Goal: Register for event/course

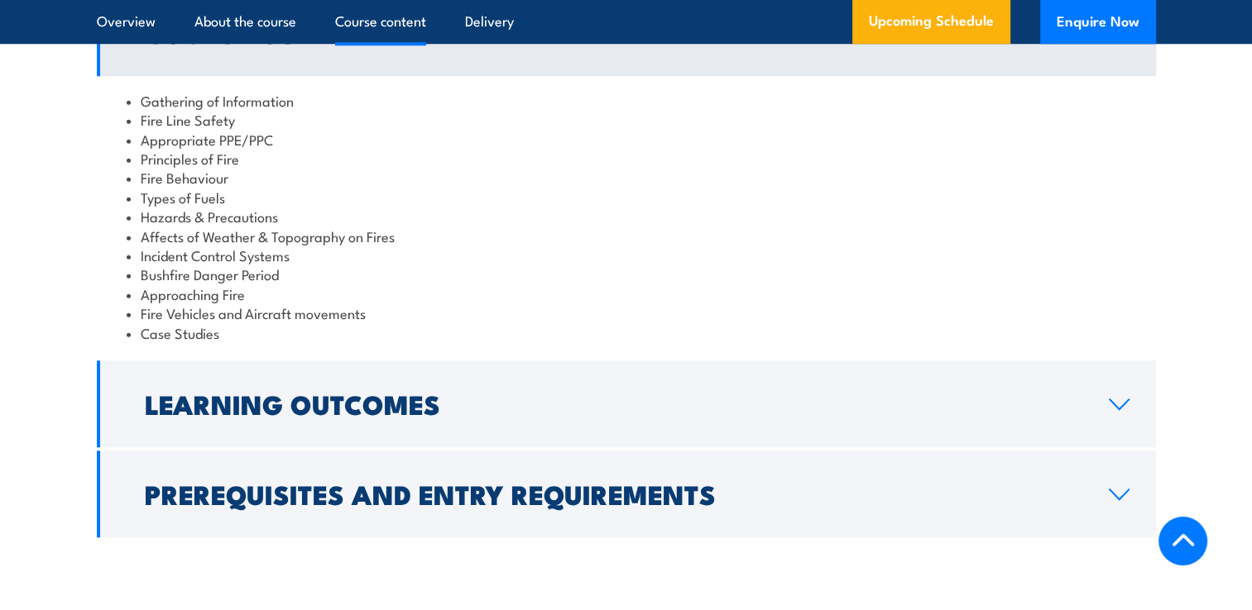
scroll to position [1489, 0]
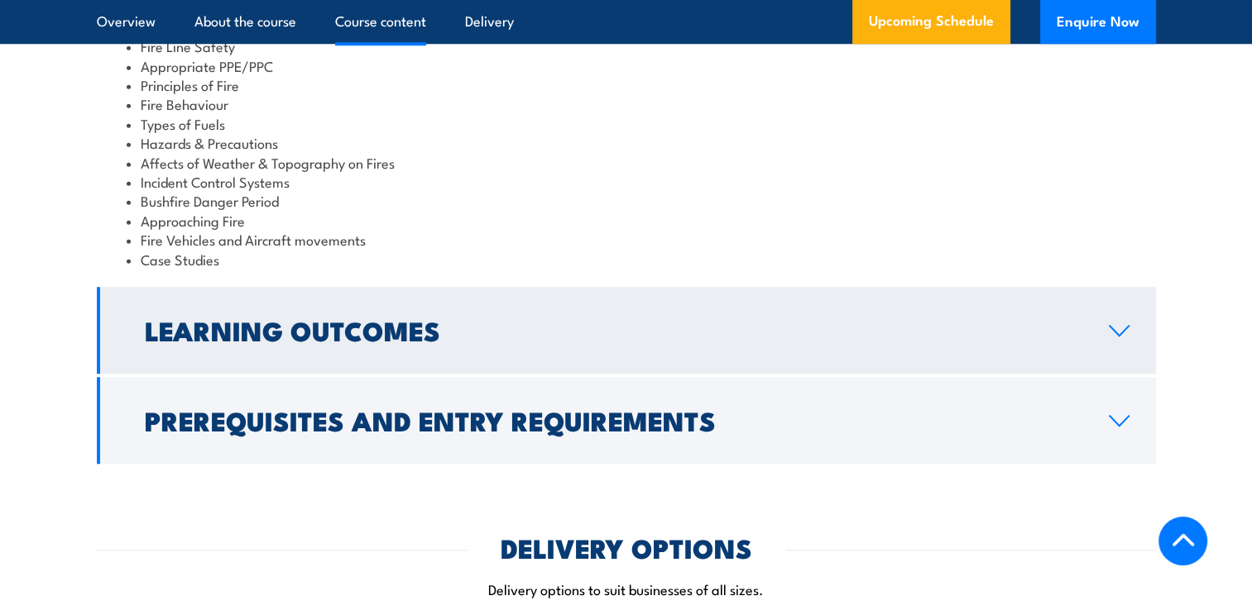
click at [457, 318] on h2 "Learning Outcomes" at bounding box center [613, 329] width 937 height 23
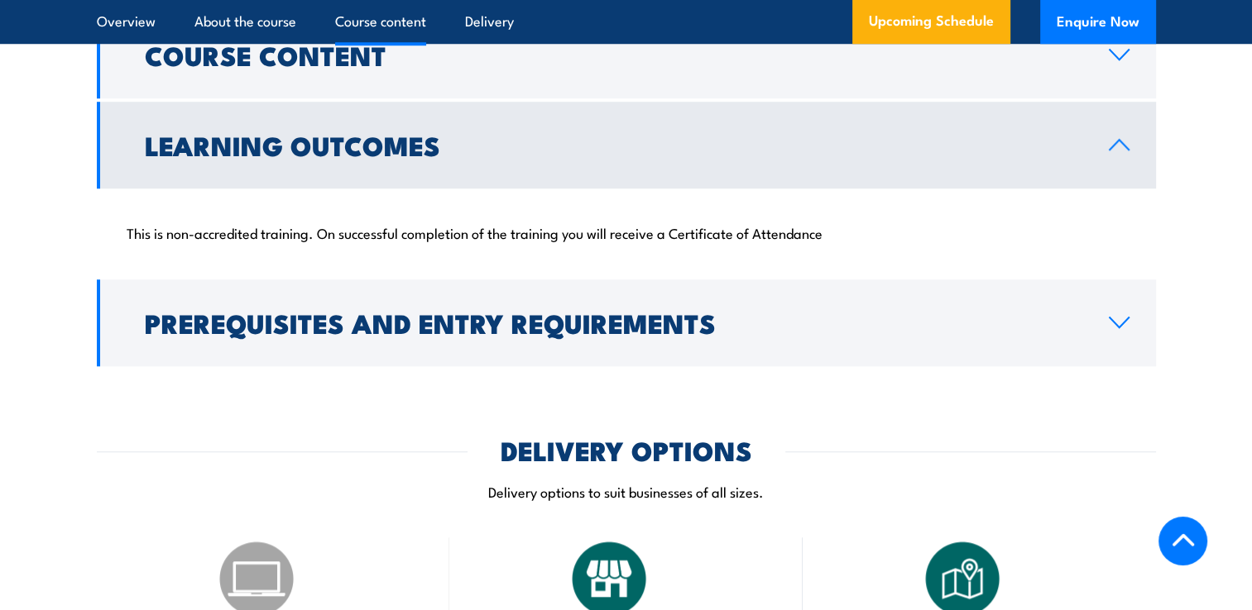
scroll to position [1310, 0]
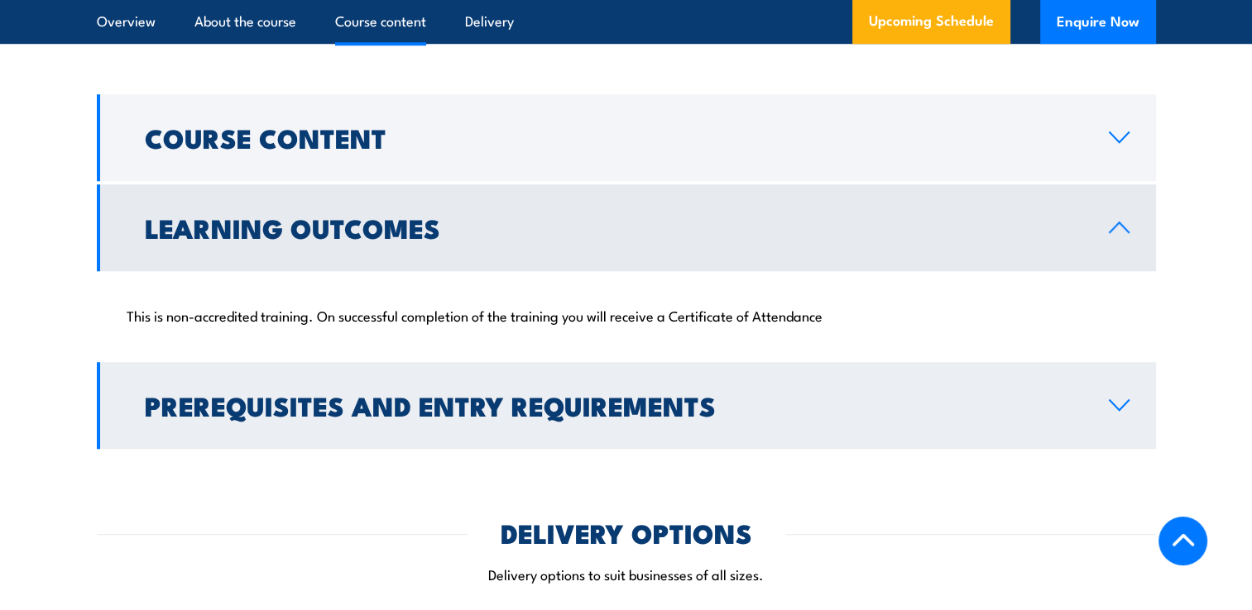
click at [883, 394] on h2 "Prerequisites and Entry Requirements" at bounding box center [613, 405] width 937 height 23
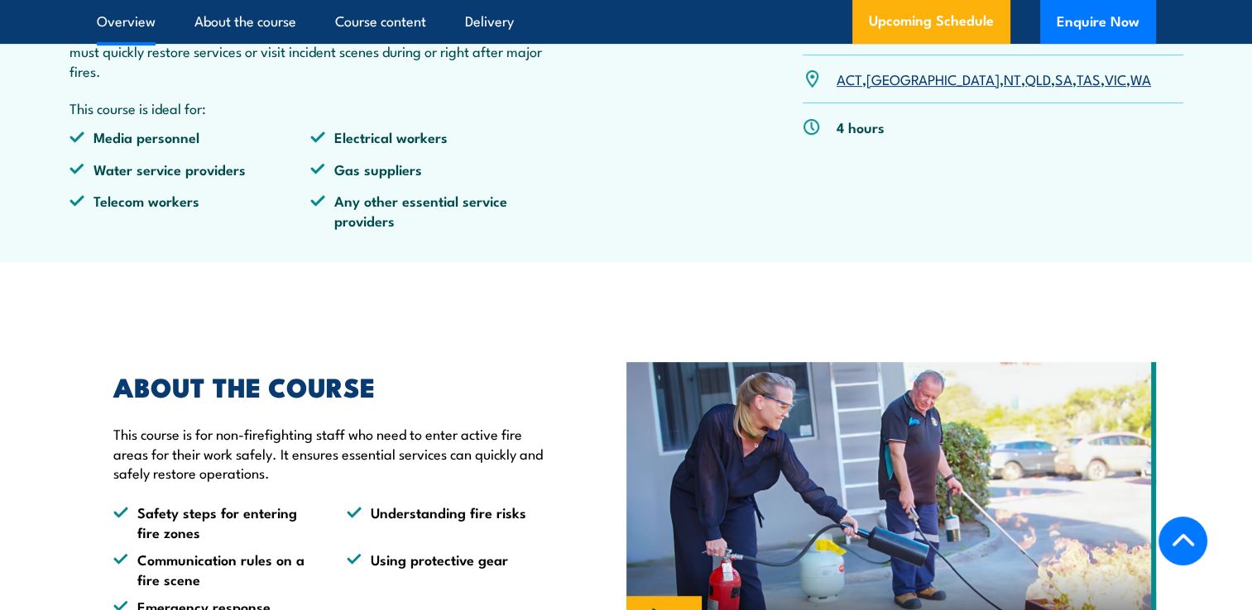
scroll to position [400, 0]
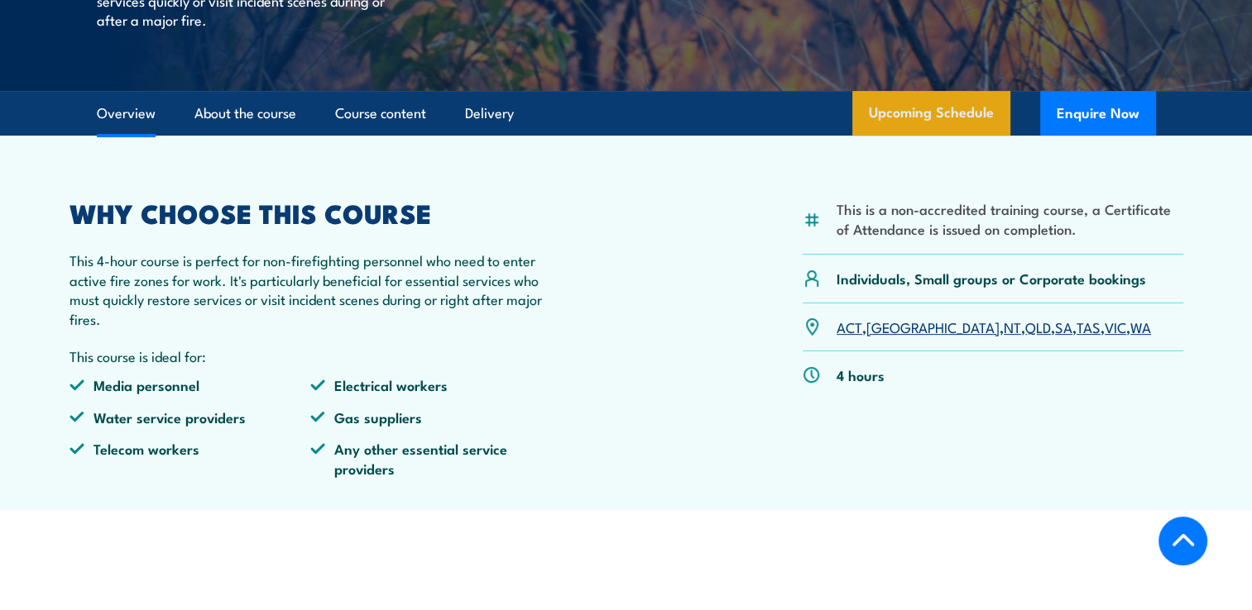
click at [978, 114] on link "Upcoming Schedule" at bounding box center [931, 113] width 158 height 45
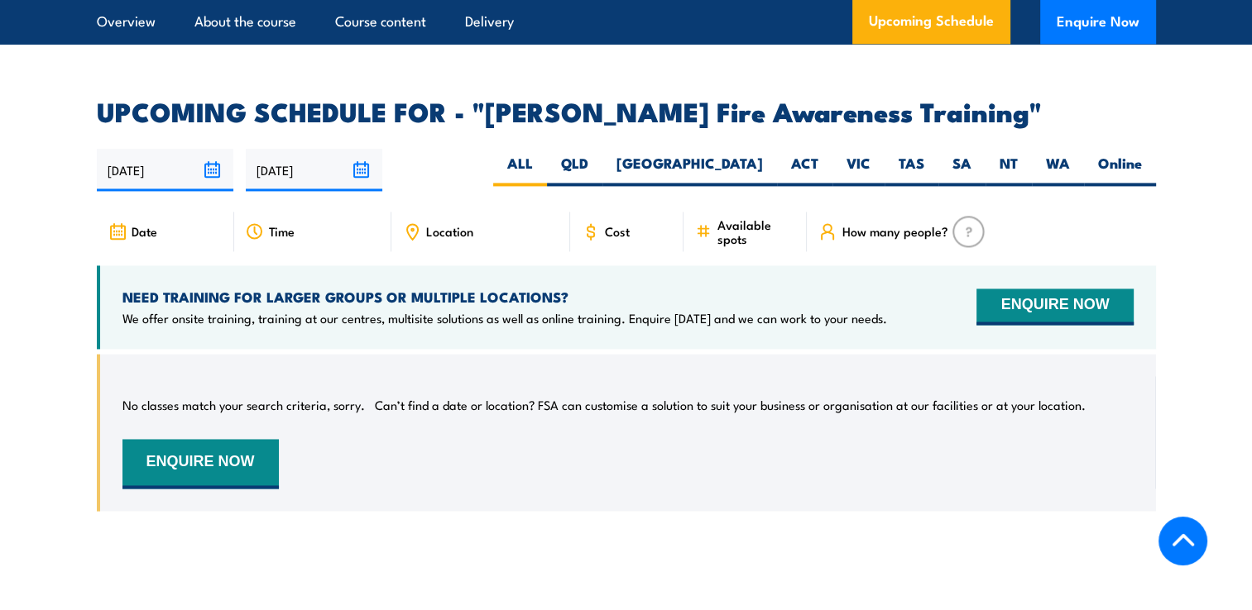
scroll to position [2387, 0]
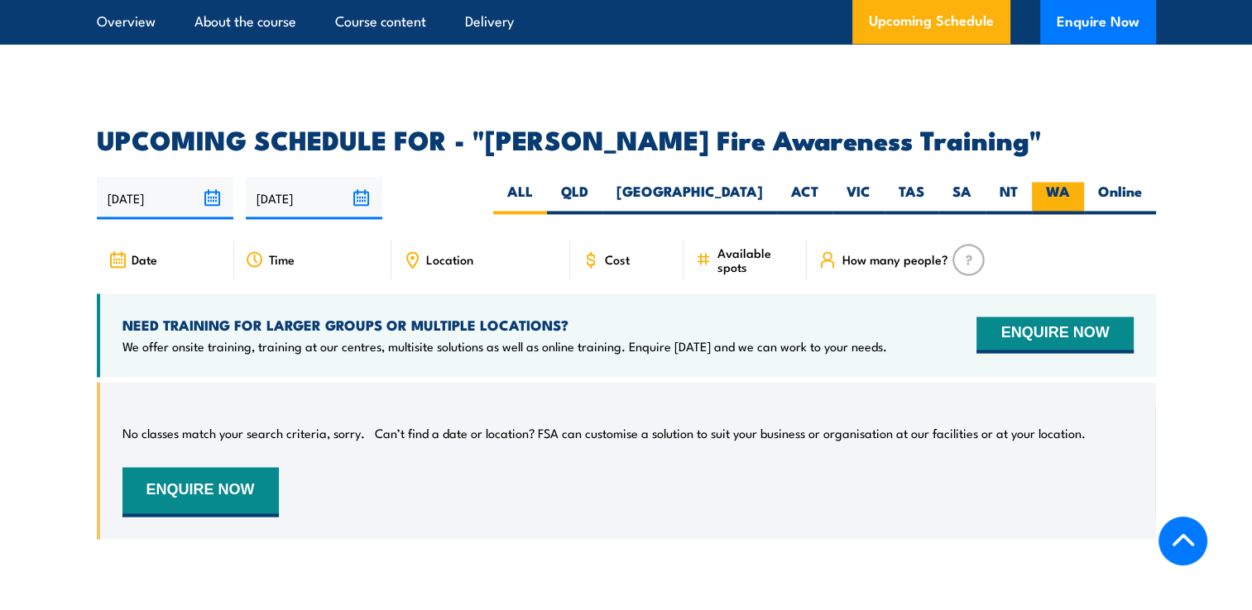
click at [1050, 182] on label "WA" at bounding box center [1058, 198] width 52 height 32
click at [1070, 182] on input "WA" at bounding box center [1075, 187] width 11 height 11
radio input "true"
